Goal: Transaction & Acquisition: Purchase product/service

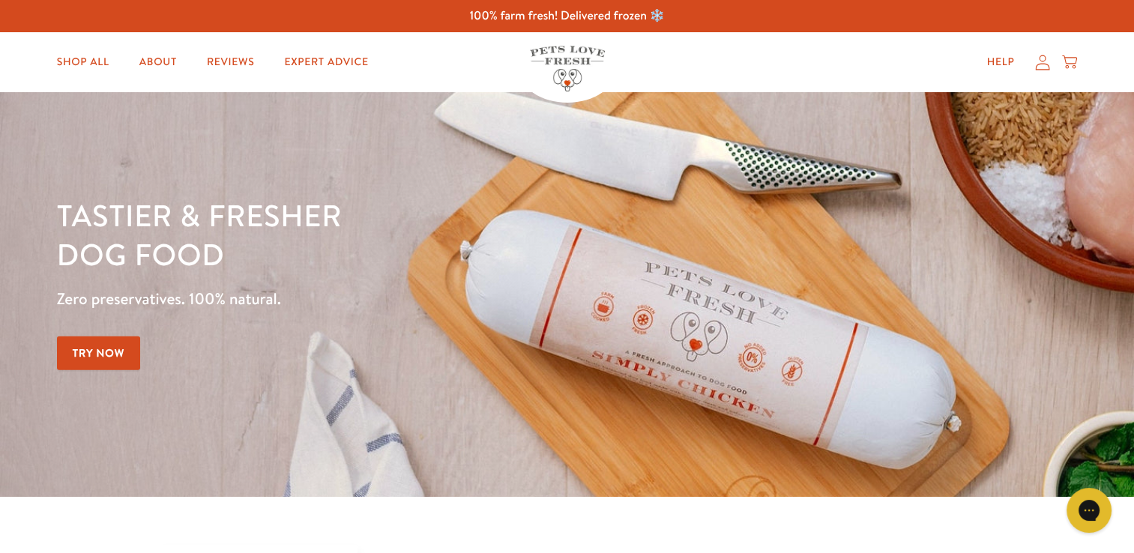
click at [111, 355] on link "Try Now" at bounding box center [99, 354] width 84 height 34
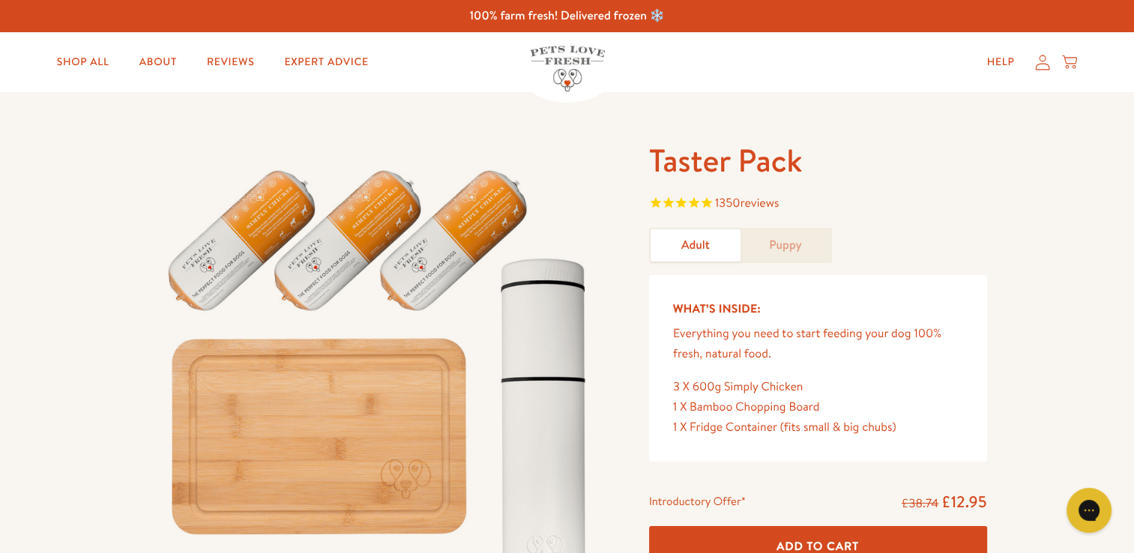
click at [790, 244] on link "Puppy" at bounding box center [786, 245] width 90 height 32
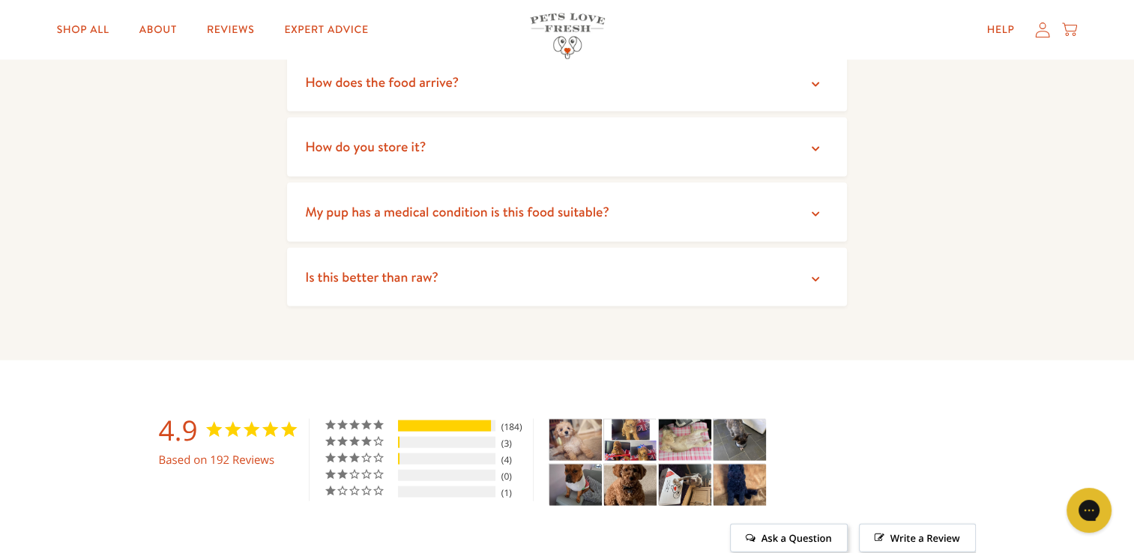
scroll to position [3053, 0]
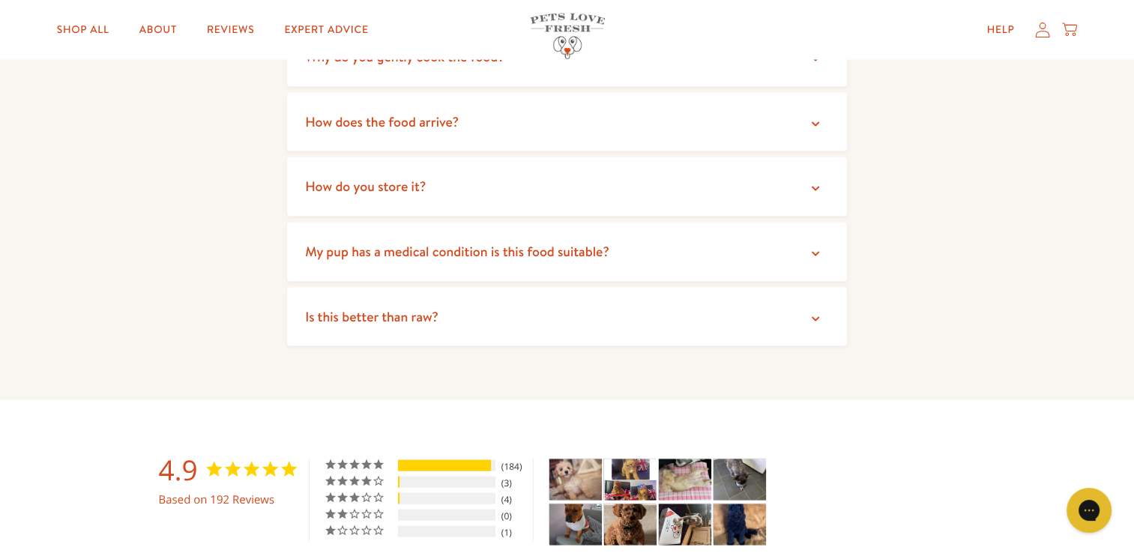
click at [813, 317] on icon at bounding box center [815, 319] width 7 height 4
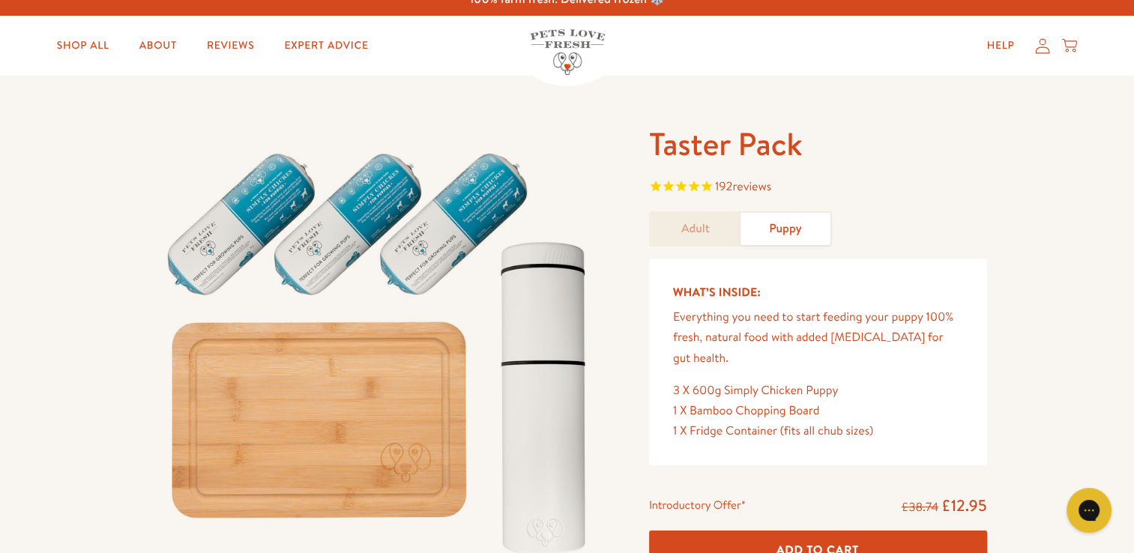
scroll to position [0, 0]
